Goal: Task Accomplishment & Management: Use online tool/utility

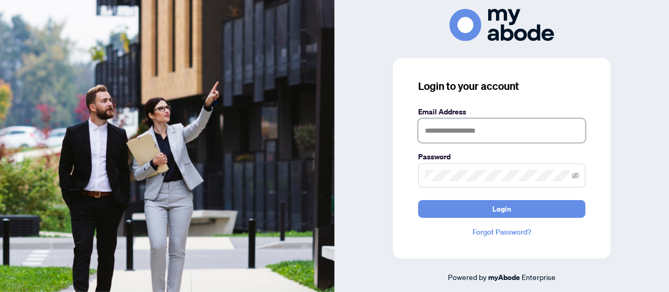
click at [471, 126] on input "text" at bounding box center [501, 131] width 167 height 24
type input "**********"
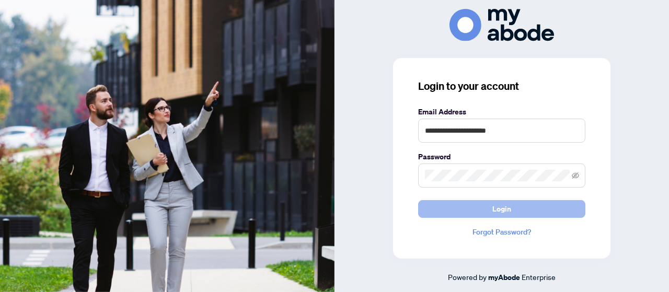
click at [498, 202] on span "Login" at bounding box center [501, 209] width 19 height 17
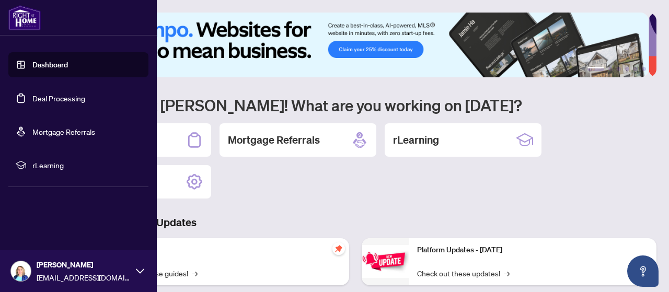
click at [43, 97] on link "Deal Processing" at bounding box center [58, 98] width 53 height 9
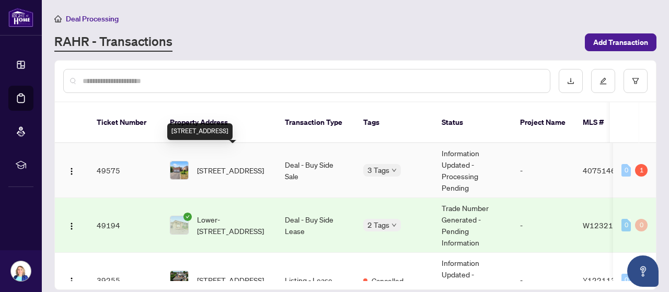
click at [256, 165] on span "[STREET_ADDRESS]" at bounding box center [230, 170] width 67 height 11
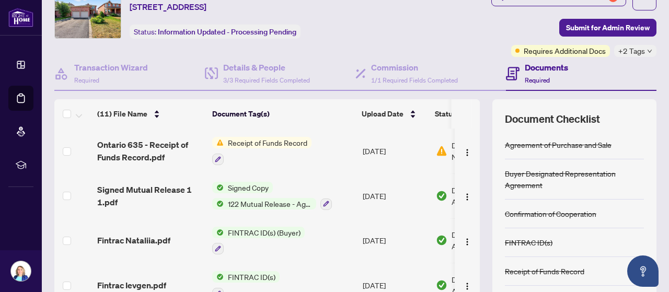
scroll to position [40, 0]
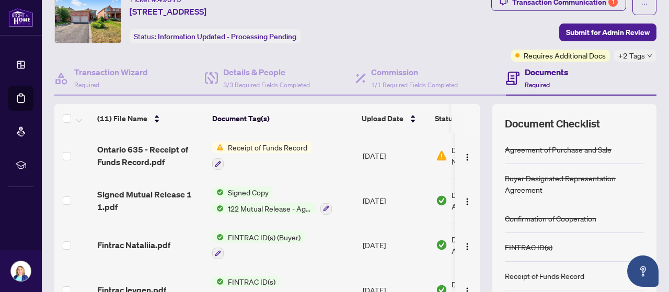
click at [260, 145] on span "Receipt of Funds Record" at bounding box center [268, 147] width 88 height 11
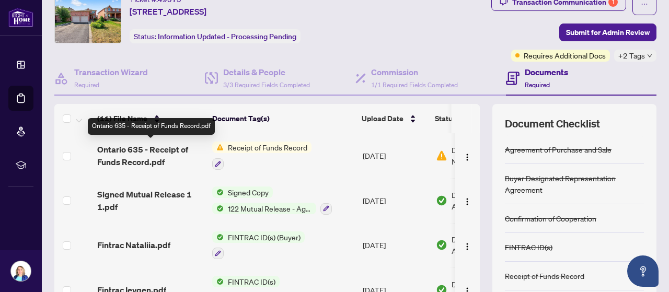
click at [159, 155] on span "Ontario 635 - Receipt of Funds Record.pdf" at bounding box center [150, 155] width 107 height 25
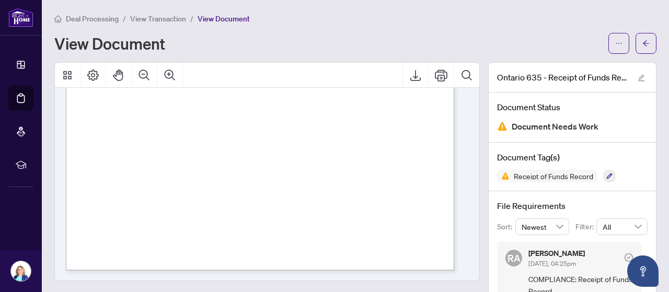
scroll to position [1883, 0]
click at [410, 75] on icon "Export" at bounding box center [415, 75] width 10 height 11
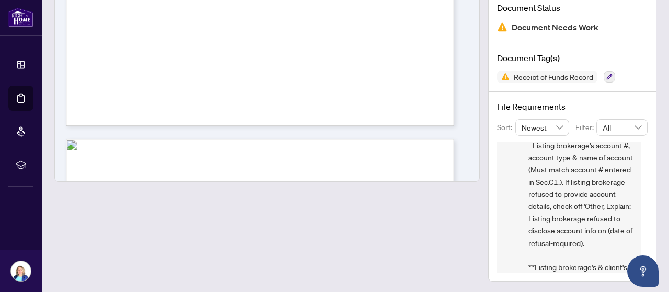
scroll to position [891, 0]
